Goal: Information Seeking & Learning: Learn about a topic

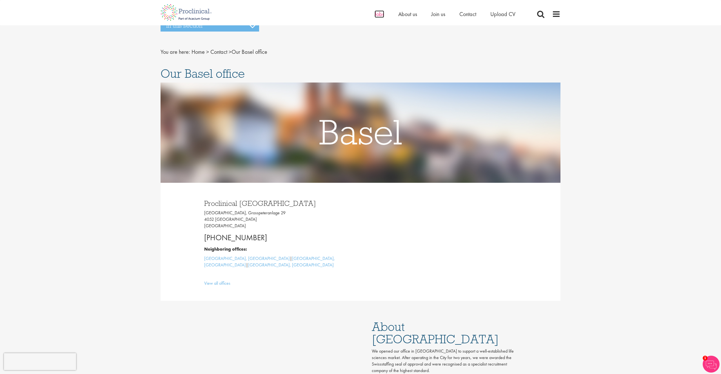
click at [381, 13] on span "Jobs" at bounding box center [380, 13] width 10 height 7
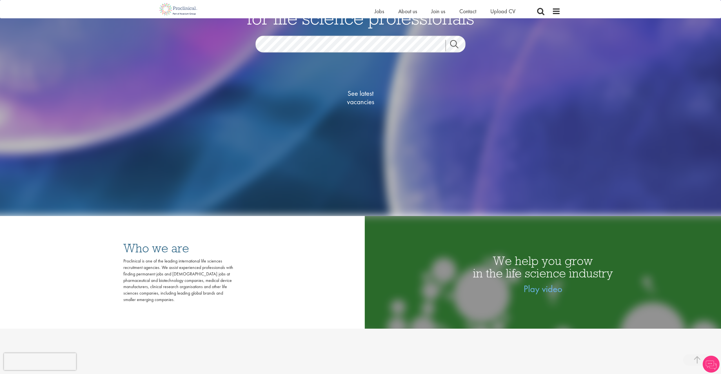
scroll to position [365, 0]
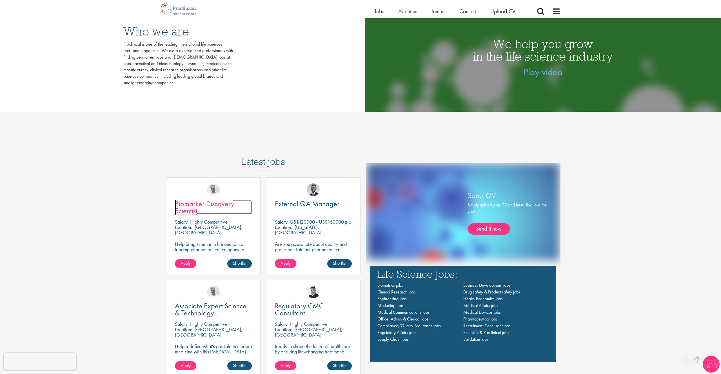
click at [206, 206] on span "Biomarker Discovery Scientist" at bounding box center [204, 207] width 59 height 17
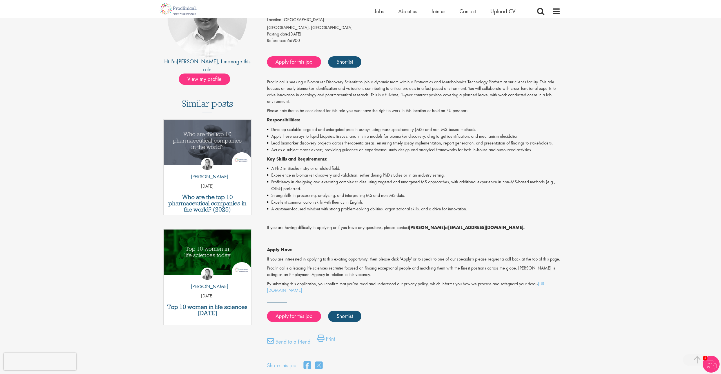
scroll to position [97, 0]
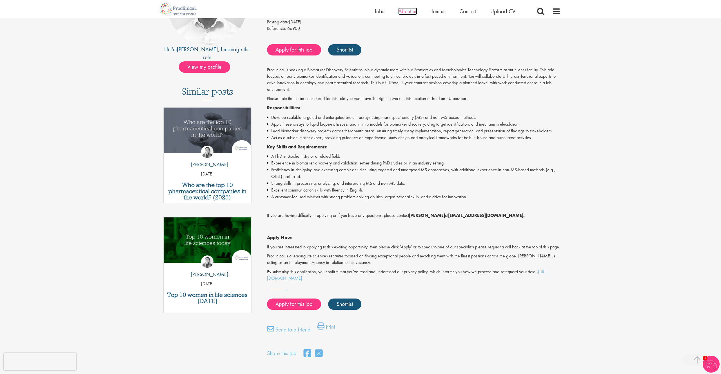
click at [404, 10] on span "About us" at bounding box center [408, 11] width 19 height 7
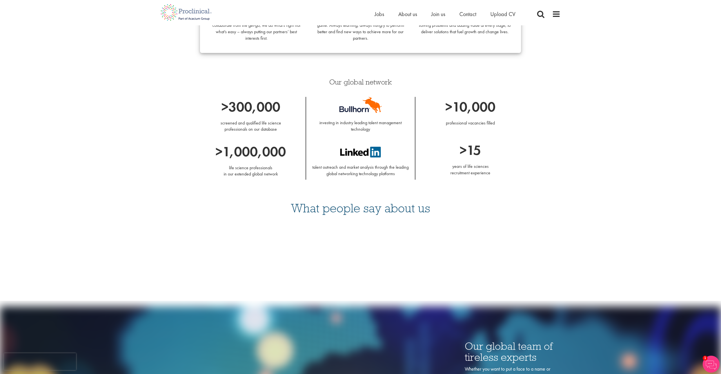
scroll to position [439, 0]
